Goal: Task Accomplishment & Management: Complete application form

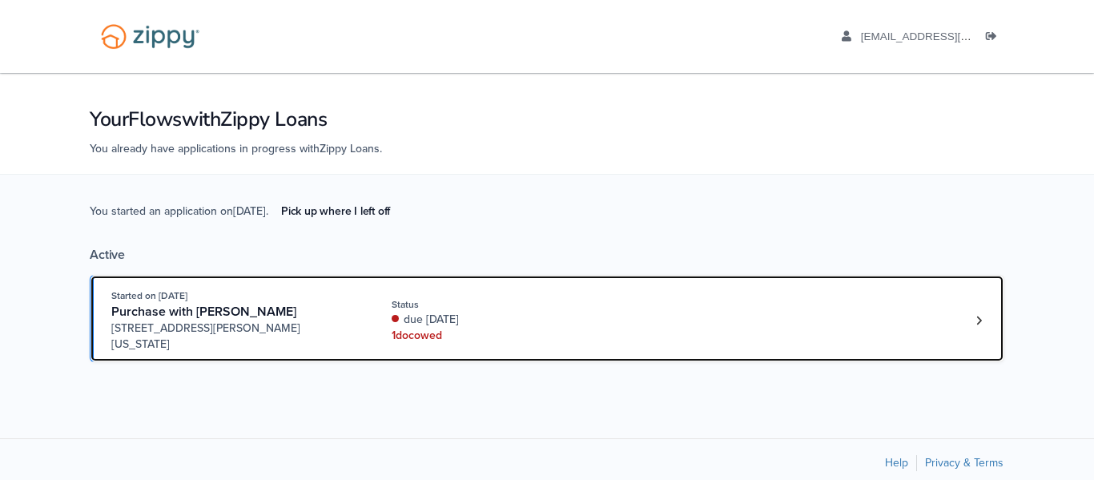
click at [203, 340] on link "Started on [DATE] Purchase with [PERSON_NAME] [STREET_ADDRESS][PERSON_NAME][US_…" at bounding box center [547, 318] width 915 height 87
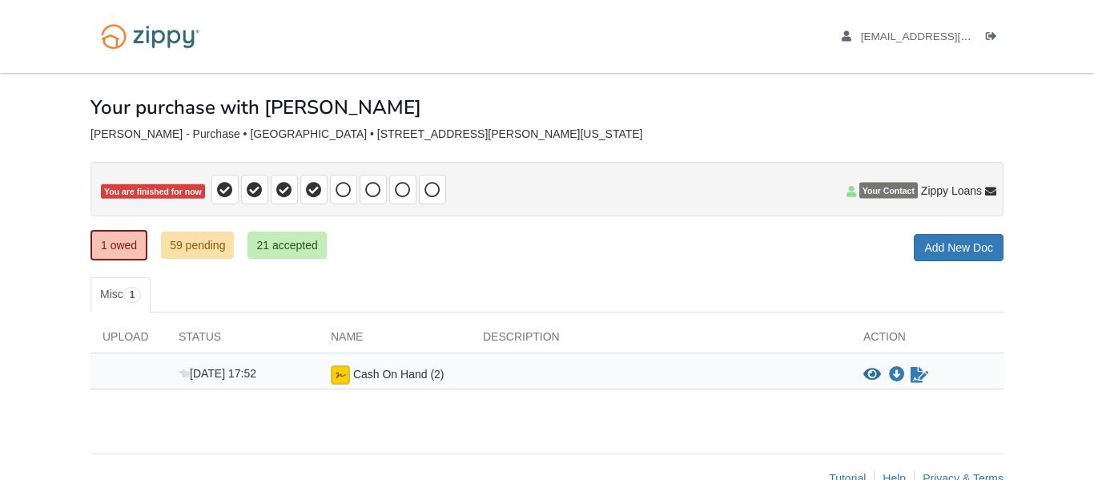
click at [384, 374] on span "Cash On Hand (2)" at bounding box center [398, 374] width 91 height 13
click at [339, 374] on img at bounding box center [340, 374] width 19 height 19
click at [915, 377] on icon "Sign Form" at bounding box center [920, 375] width 18 height 16
click at [117, 251] on link "1 owed" at bounding box center [119, 245] width 57 height 30
